Goal: Download file/media

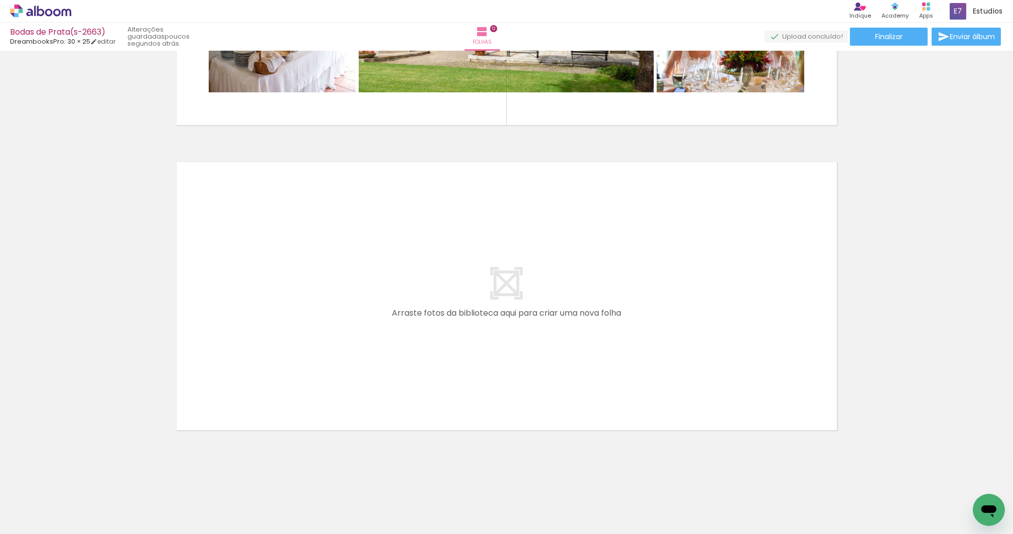
scroll to position [3223, 0]
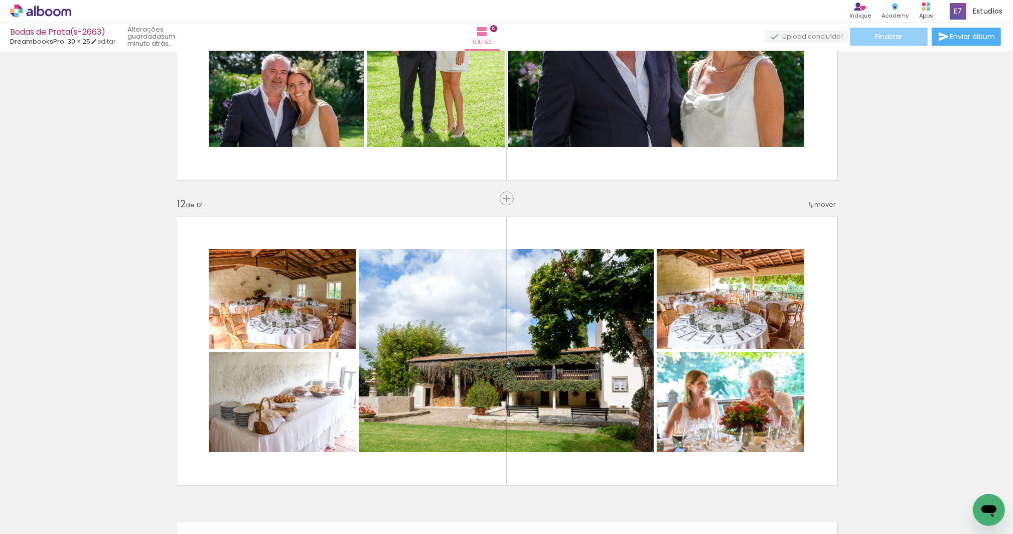
click at [913, 32] on paper-button "Finalizar" at bounding box center [889, 37] width 78 height 18
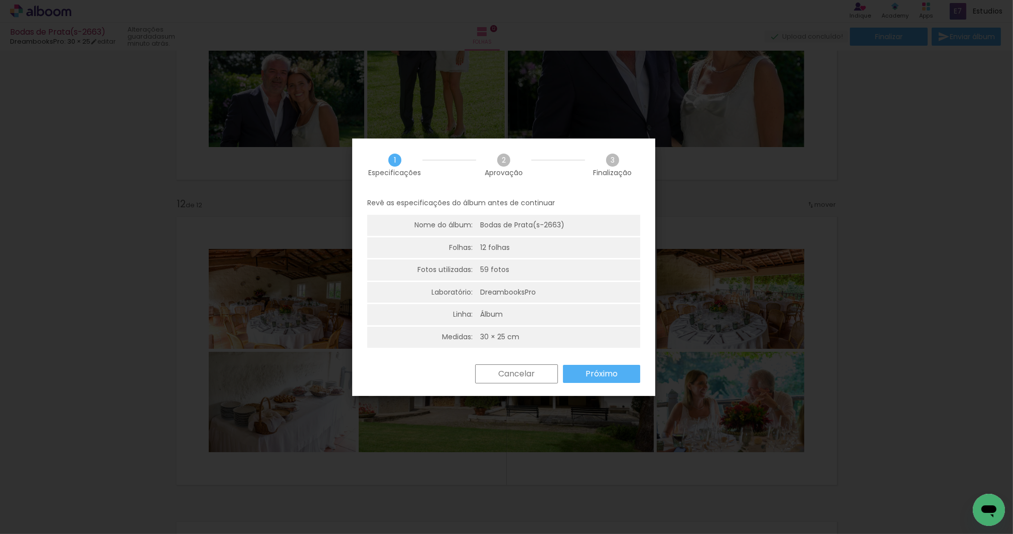
click at [0, 0] on slot "Próximo" at bounding box center [0, 0] width 0 height 0
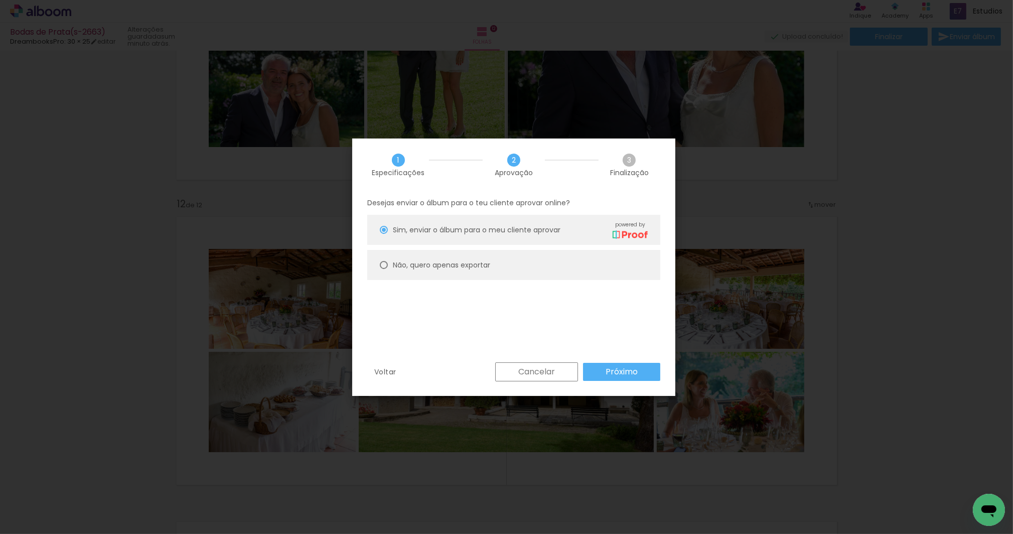
click at [0, 0] on slot "Não, quero apenas exportar" at bounding box center [0, 0] width 0 height 0
type paper-radio-button "on"
click at [0, 0] on slot "Próximo" at bounding box center [0, 0] width 0 height 0
type input "Alta, 300 DPI"
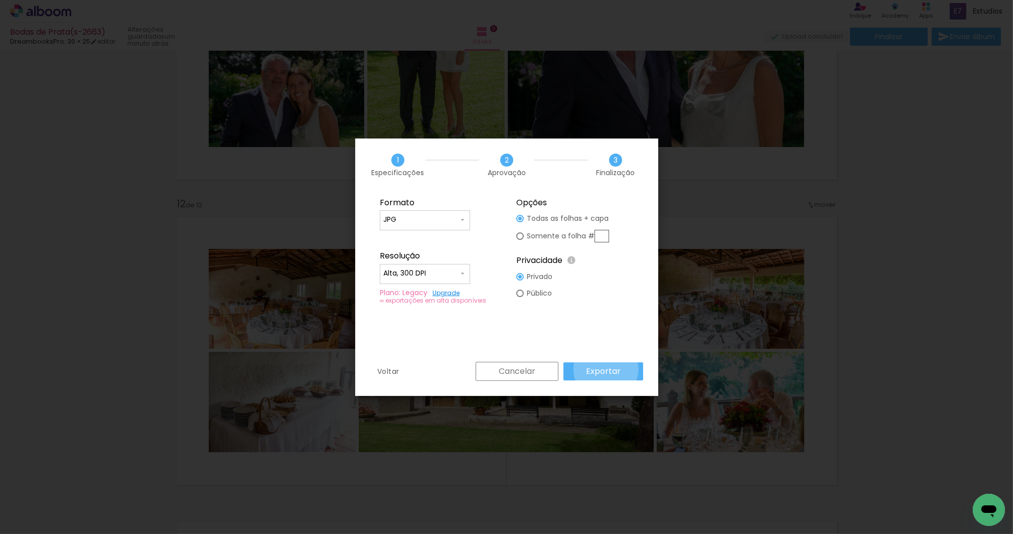
click at [0, 0] on slot "Exportar" at bounding box center [0, 0] width 0 height 0
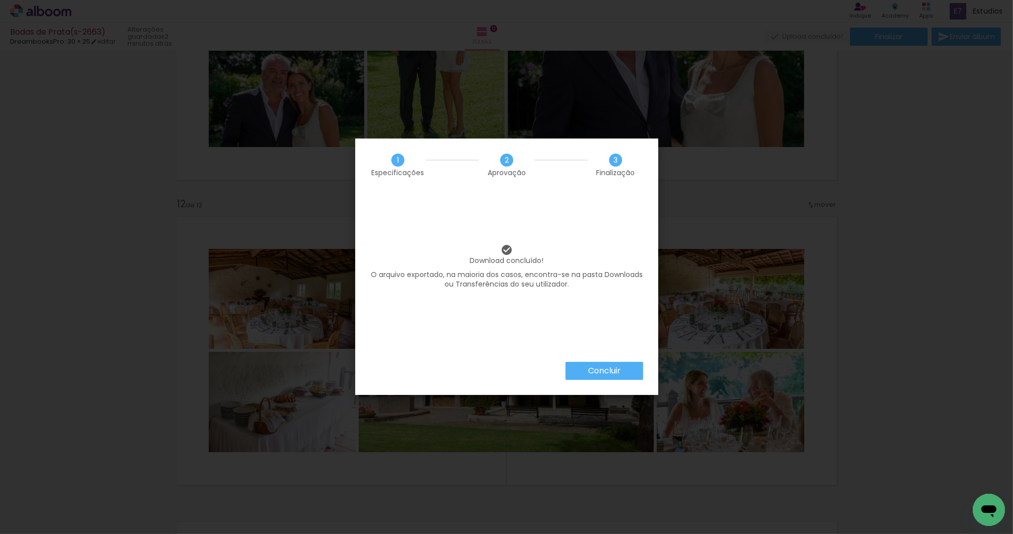
click at [0, 0] on paper-button "Concluir" at bounding box center [0, 0] width 0 height 0
